Goal: Task Accomplishment & Management: Manage account settings

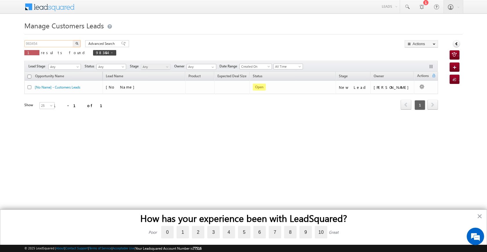
drag, startPoint x: 44, startPoint y: 46, endPoint x: 17, endPoint y: 43, distance: 26.8
click at [17, 43] on body "Menu [PERSON_NAME] [PERSON_NAME] a2@ks erve." at bounding box center [243, 82] width 487 height 164
paste input "7416"
type input "987416"
click at [77, 46] on button "button" at bounding box center [77, 43] width 8 height 7
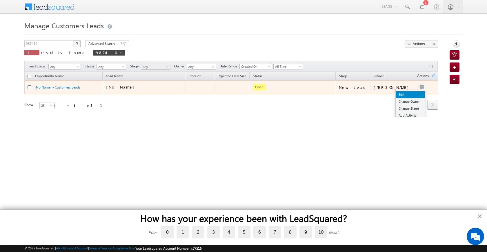
click at [402, 95] on link "Edit" at bounding box center [410, 94] width 29 height 7
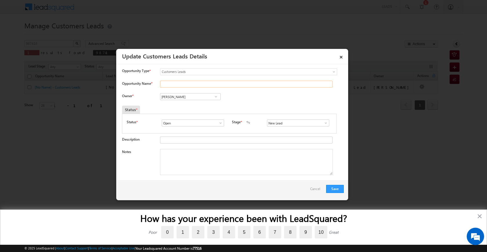
click at [166, 81] on input "Opportunity Name *" at bounding box center [246, 84] width 172 height 7
click at [163, 85] on input "Opportunity Name *" at bounding box center [246, 84] width 172 height 7
paste input "[PERSON_NAME]"
type input "[PERSON_NAME]"
click at [214, 97] on span at bounding box center [216, 96] width 6 height 5
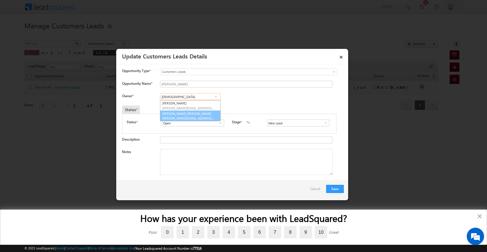
click at [186, 114] on link "[PERSON_NAME] [PERSON_NAME] [PERSON_NAME][EMAIL_ADDRESS][PERSON_NAME][DOMAIN_NA…" at bounding box center [190, 116] width 61 height 11
type input "[PERSON_NAME] [PERSON_NAME]"
click at [225, 155] on textarea "Notes" at bounding box center [246, 162] width 173 height 26
click at [274, 176] on div "Notes" at bounding box center [233, 163] width 222 height 29
click at [209, 169] on textarea "Notes" at bounding box center [246, 162] width 173 height 26
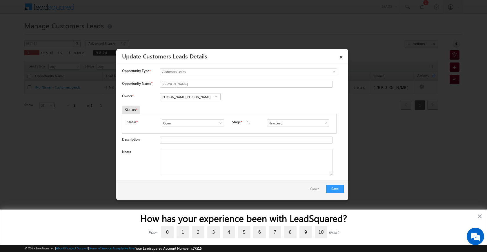
click at [323, 124] on span at bounding box center [326, 123] width 6 height 5
click at [296, 153] on link "Pending for Follow-Up" at bounding box center [298, 153] width 62 height 7
click at [323, 123] on span at bounding box center [326, 123] width 6 height 5
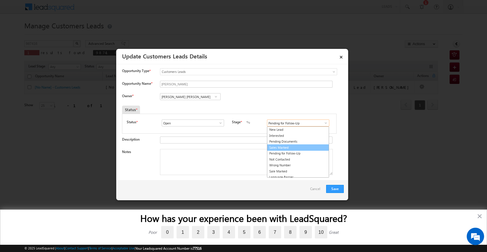
click at [291, 147] on link "Sales Marked" at bounding box center [298, 148] width 62 height 7
type input "Sales Marked"
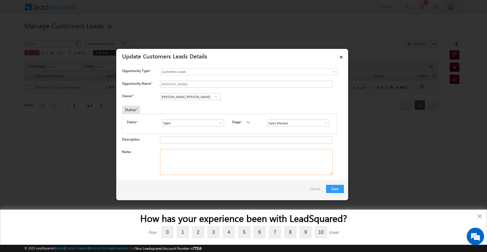
click at [242, 156] on textarea "Notes" at bounding box center [246, 162] width 173 height 26
paste textarea "RESALE PROPERTY PURCHASE flat purcahse 42 flat [STREET_ADDRESS] [GEOGRAPHIC_DAT…"
type textarea "RESALE PROPERTY PURCHASE flat purcahse 42 flat [STREET_ADDRESS] [GEOGRAPHIC_DAT…"
click at [337, 188] on button "Save" at bounding box center [335, 189] width 18 height 8
